Goal: Find contact information: Find contact information

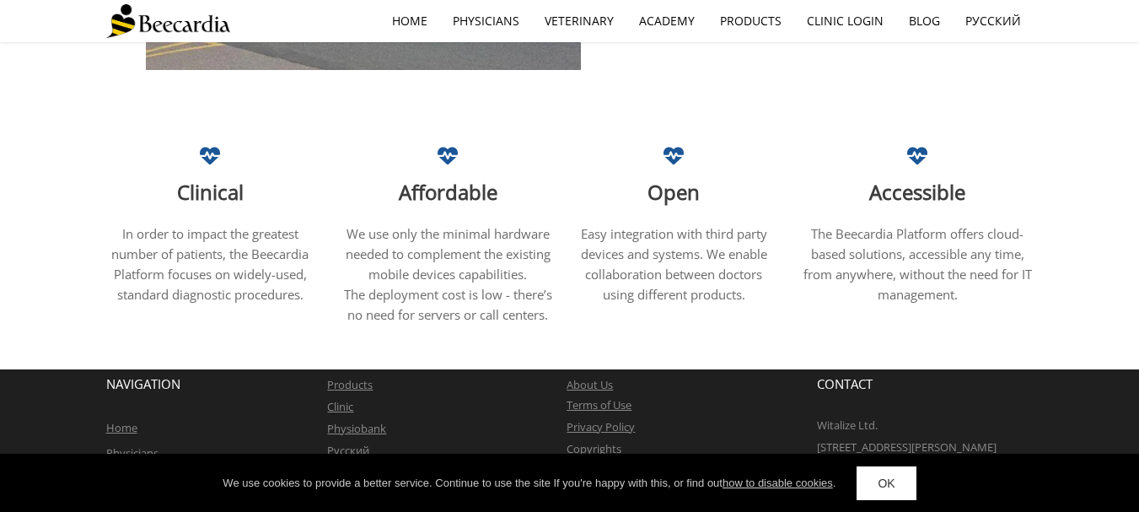
scroll to position [1149, 0]
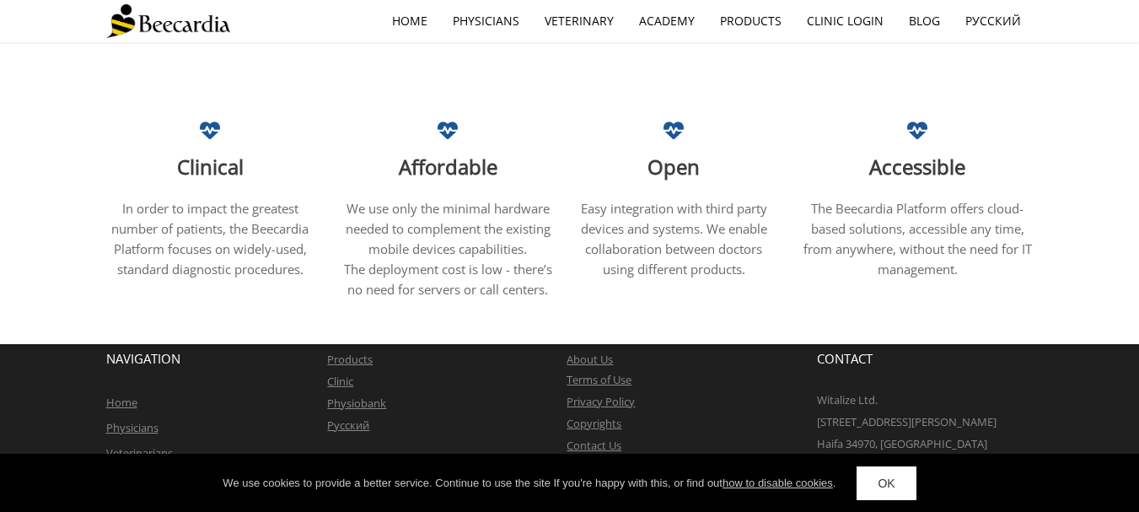
click at [596, 438] on link "Contact Us" at bounding box center [594, 445] width 55 height 15
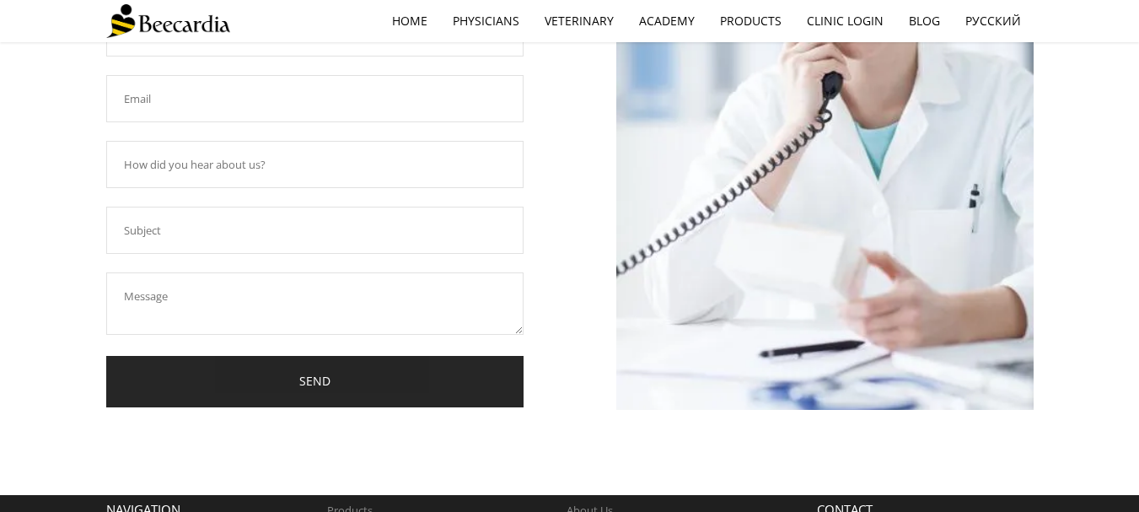
scroll to position [421, 0]
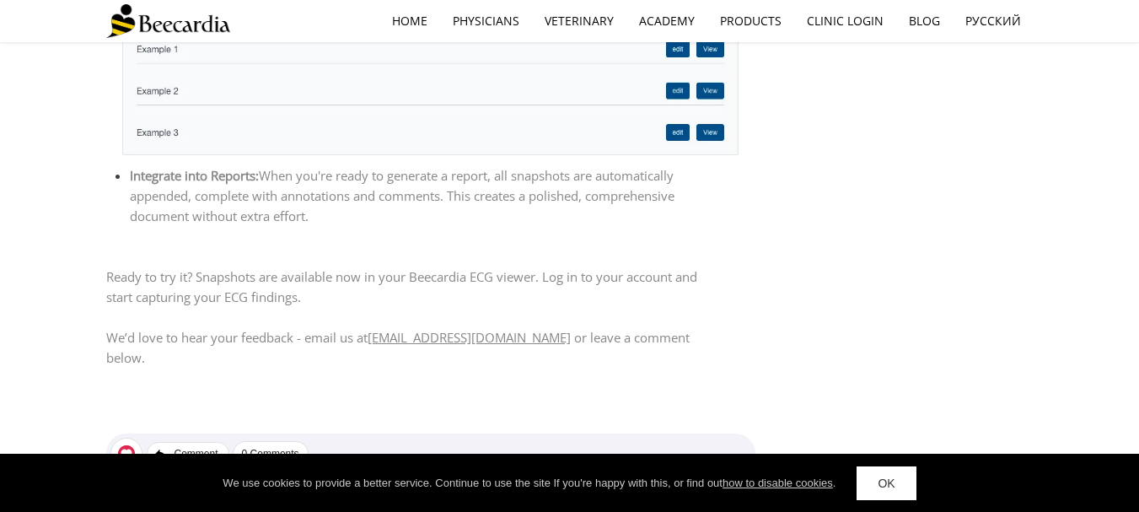
scroll to position [1691, 0]
